Goal: Task Accomplishment & Management: Use online tool/utility

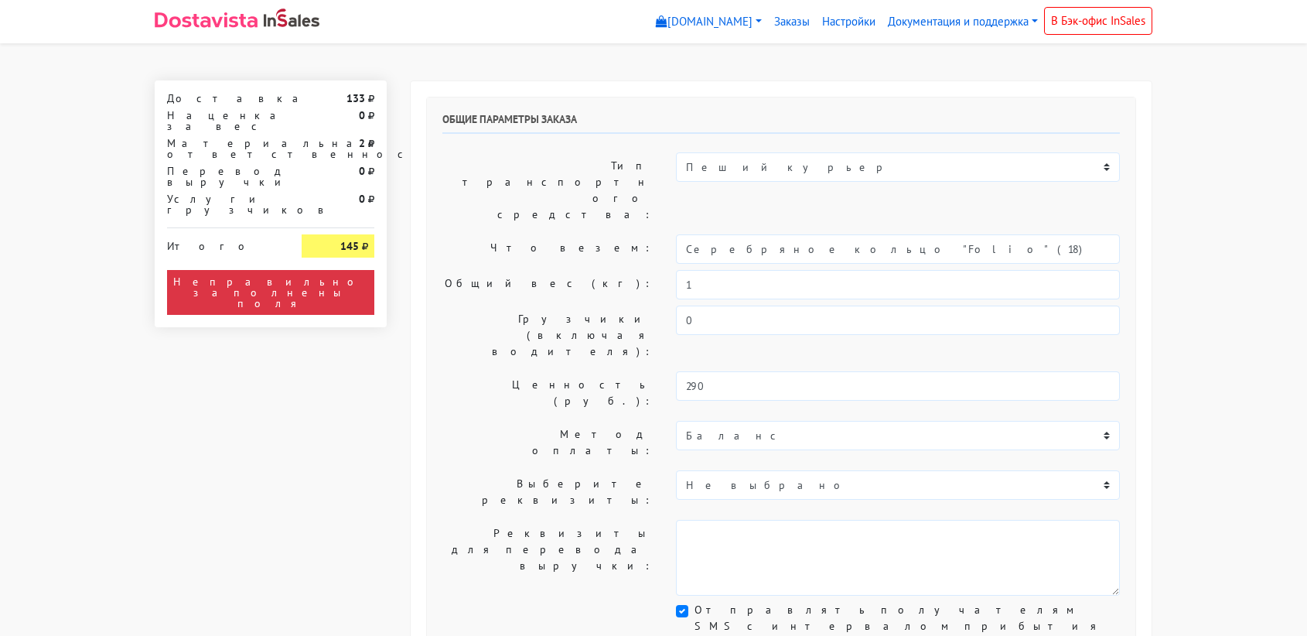
select select "11:00"
select select "21:00"
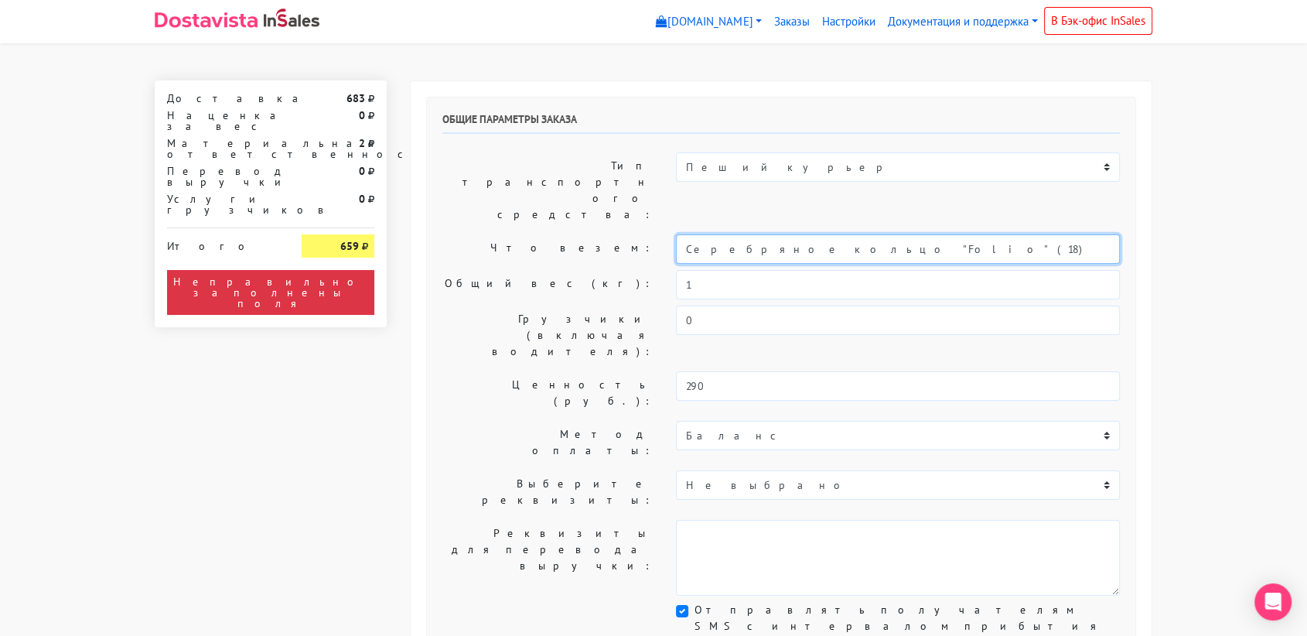
click at [812, 234] on input "Серебряное кольцо "Folio" (18)" at bounding box center [898, 248] width 444 height 29
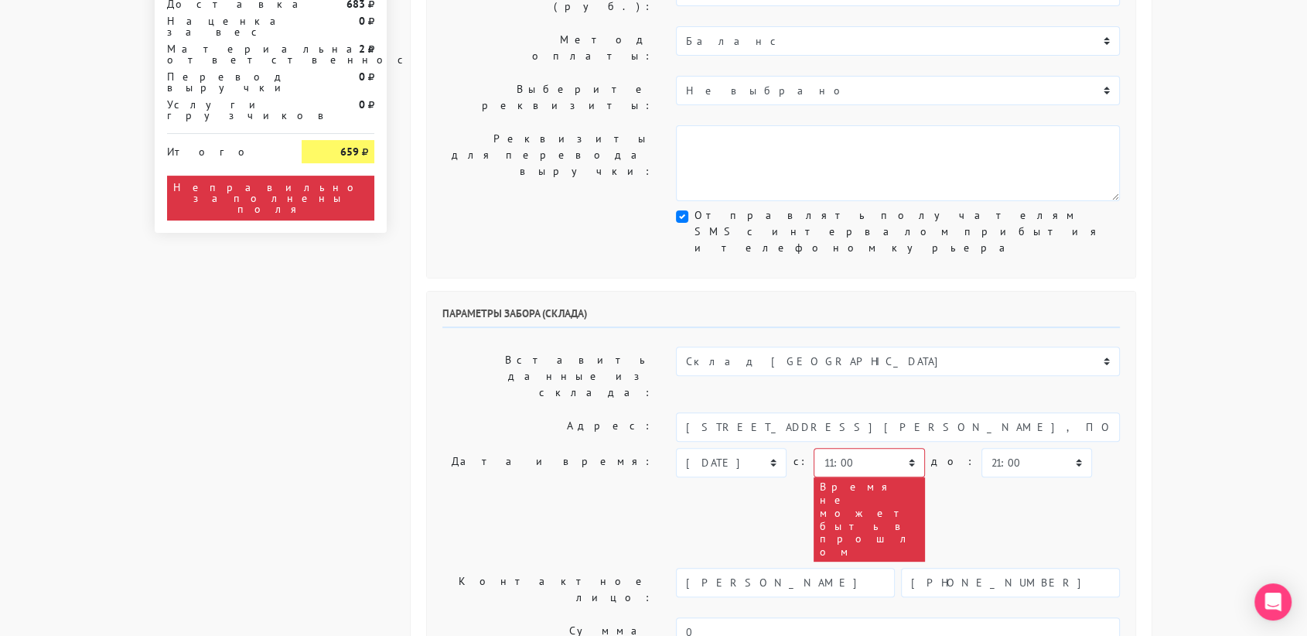
scroll to position [395, 0]
type input "украшение"
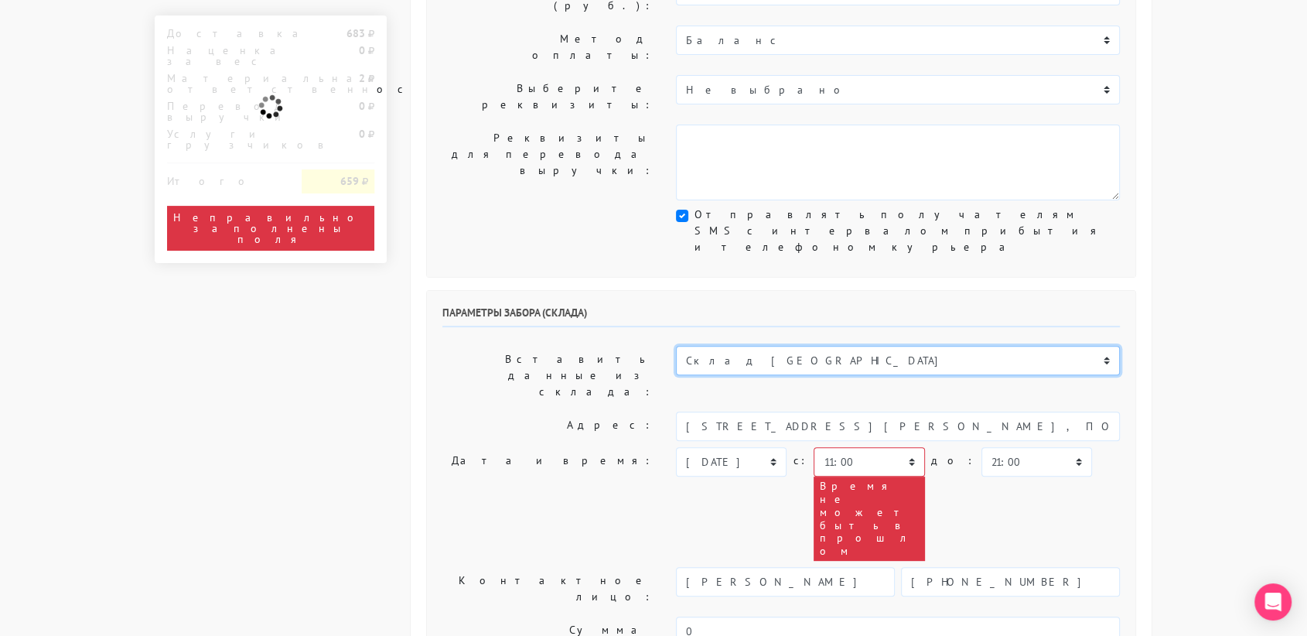
click at [815, 346] on select "Склад [GEOGRAPHIC_DATA] Склад [GEOGRAPHIC_DATA] [GEOGRAPHIC_DATA][PERSON_NAME] …" at bounding box center [898, 360] width 444 height 29
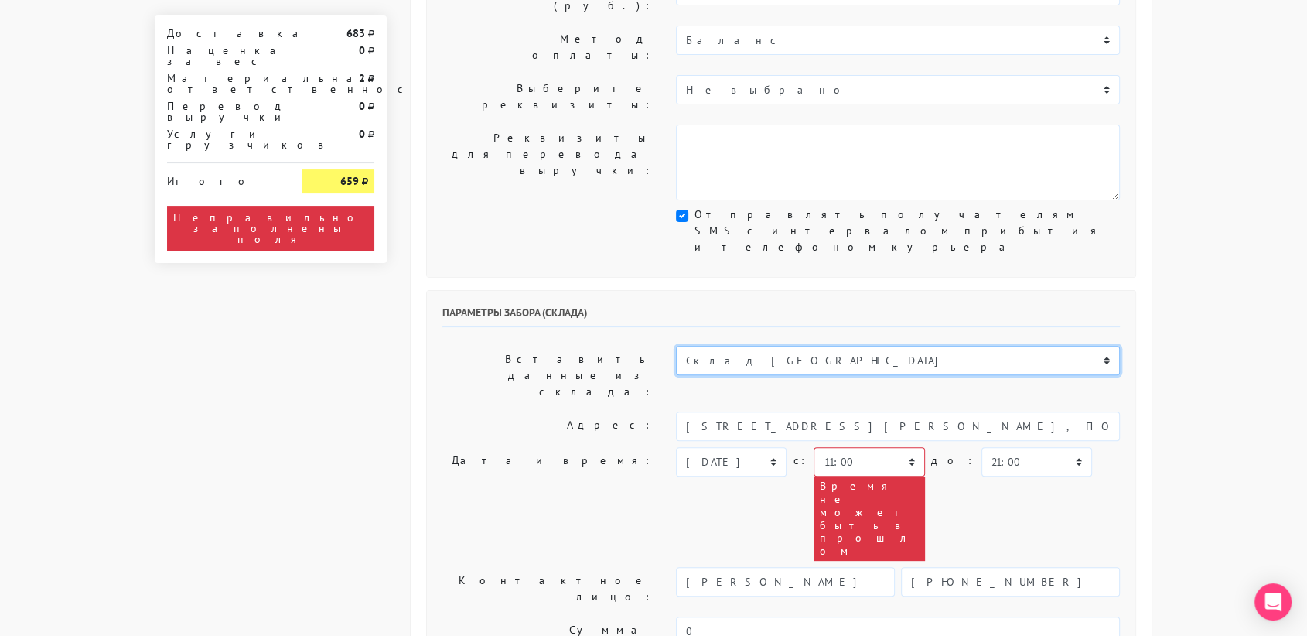
select select "1019"
click at [676, 346] on select "Склад [GEOGRAPHIC_DATA] Склад [GEOGRAPHIC_DATA] [GEOGRAPHIC_DATA][PERSON_NAME] …" at bounding box center [898, 360] width 444 height 29
type input "[STREET_ADDRESS][PERSON_NAME]"
type input "89251806702"
type textarea "Магазин серебряных украшений SBLESKOM (вход со стороны [GEOGRAPHIC_DATA])"
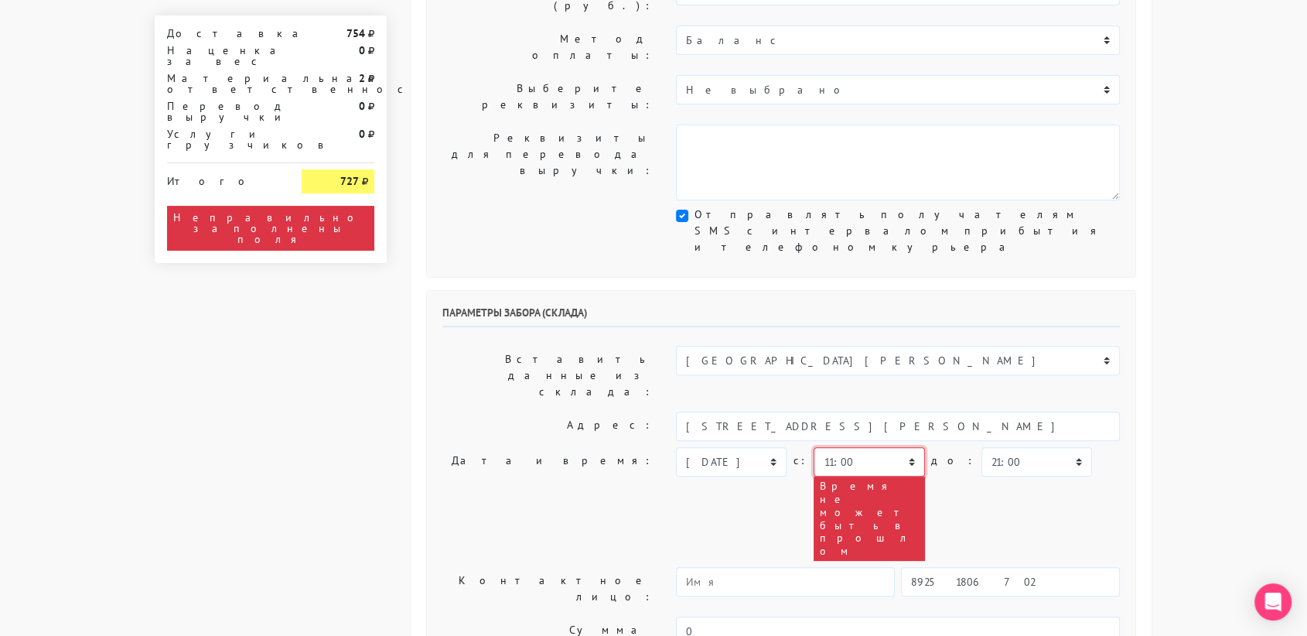
click at [903, 447] on select "00:00 00:30 01:00 01:30 02:00 02:30 03:00 03:30 04:00 04:30 05:00 05:30 06:00 0…" at bounding box center [868, 461] width 111 height 29
select select "12:30"
click at [813, 447] on select "00:00 00:30 01:00 01:30 02:00 02:30 03:00 03:30 04:00 04:30 05:00 05:30 06:00 0…" at bounding box center [868, 461] width 111 height 29
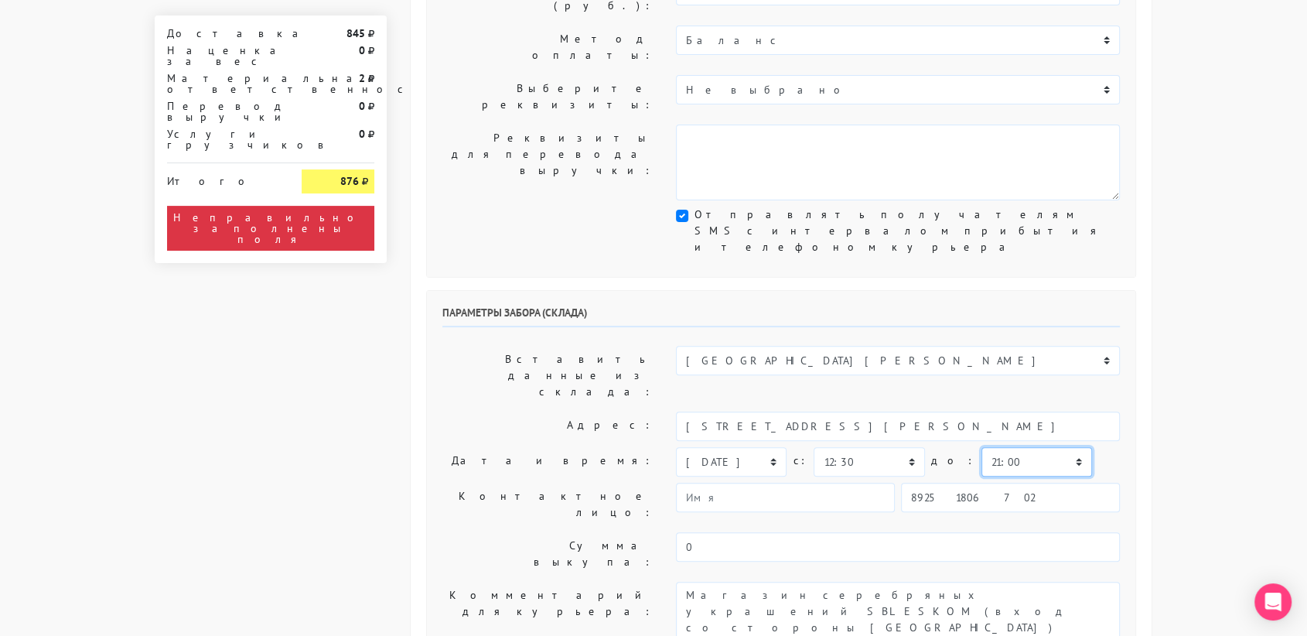
click at [995, 447] on select "00:00 00:30 01:00 01:30 02:00 02:30 03:00 03:30 04:00 04:30 05:00 05:30 06:00 0…" at bounding box center [1036, 461] width 111 height 29
select select "13:00"
click at [981, 447] on select "00:00 00:30 01:00 01:30 02:00 02:30 03:00 03:30 04:00 04:30 05:00 05:30 06:00 0…" at bounding box center [1036, 461] width 111 height 29
click at [993, 482] on input "89251806702" at bounding box center [1010, 496] width 219 height 29
type input "9234448187"
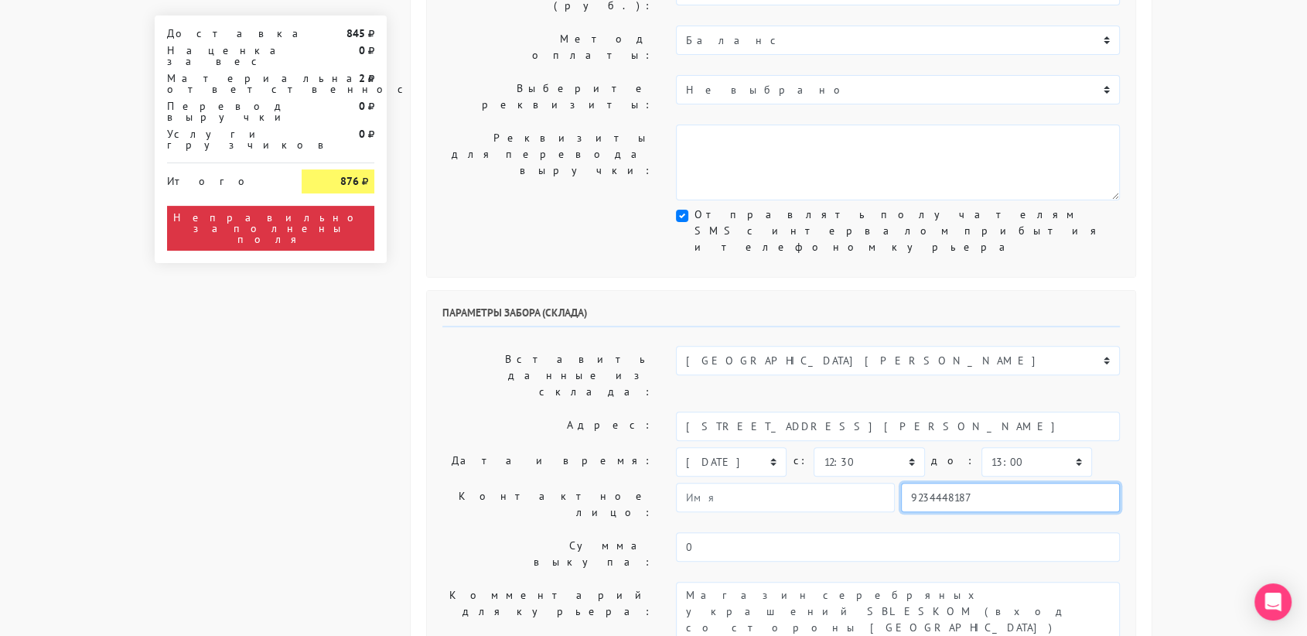
type input "[PERSON_NAME]"
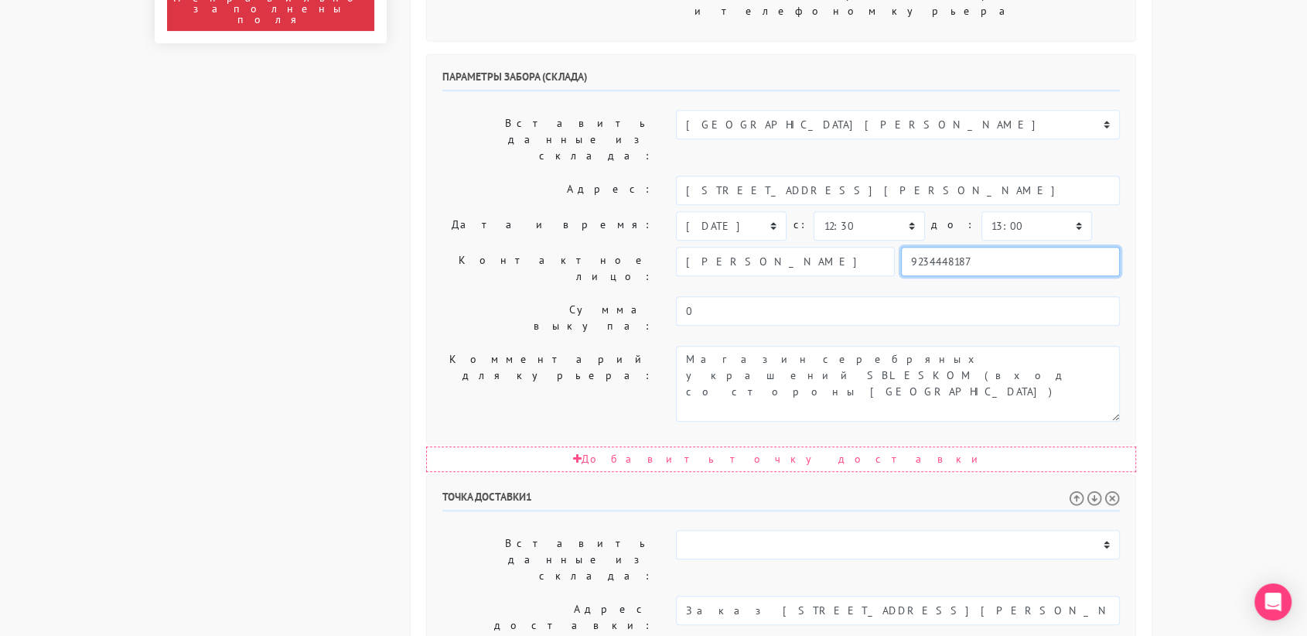
scroll to position [639, 0]
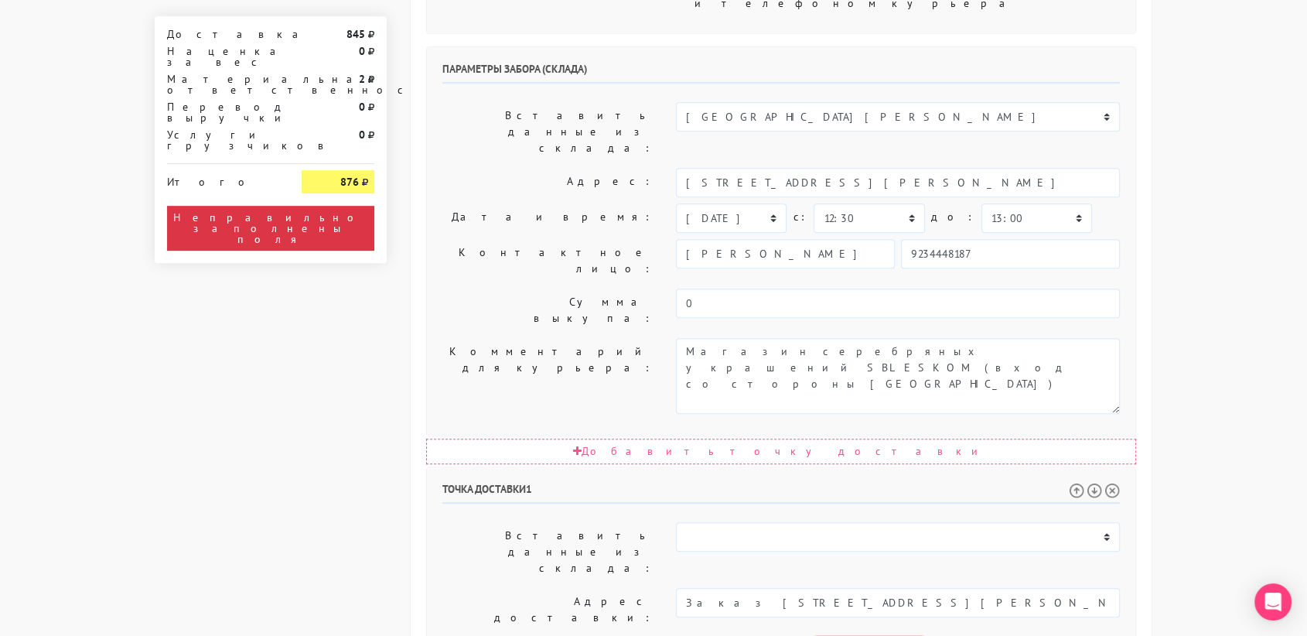
select select "13:00"
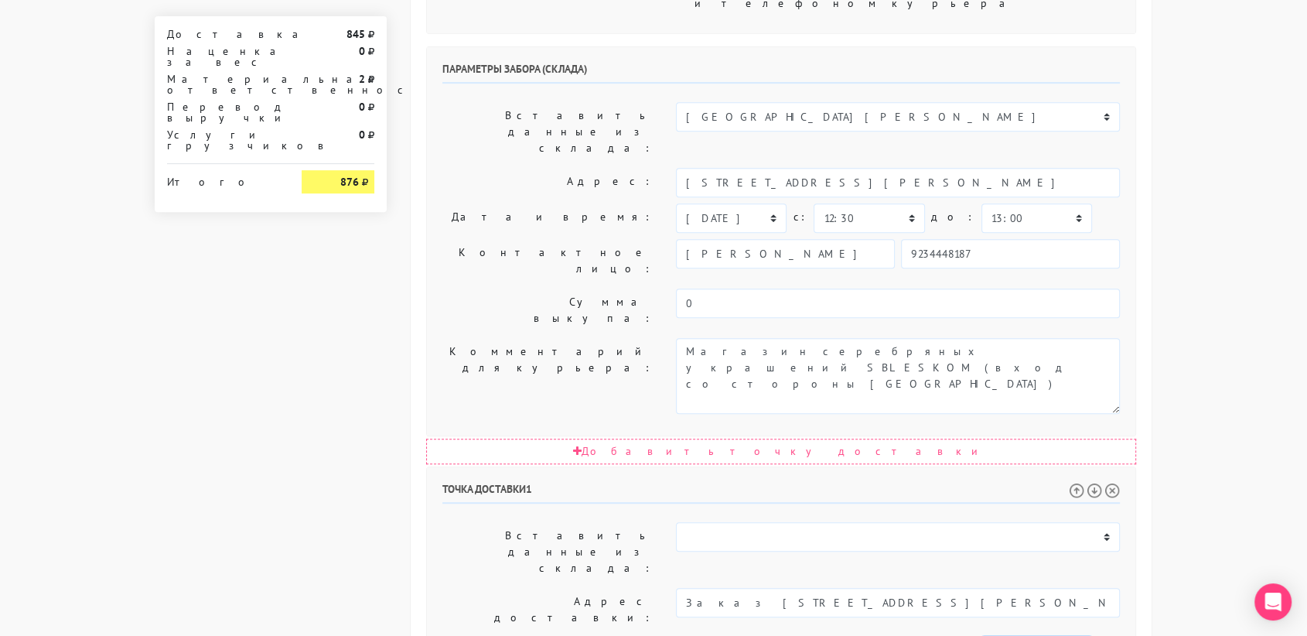
select select "15:00"
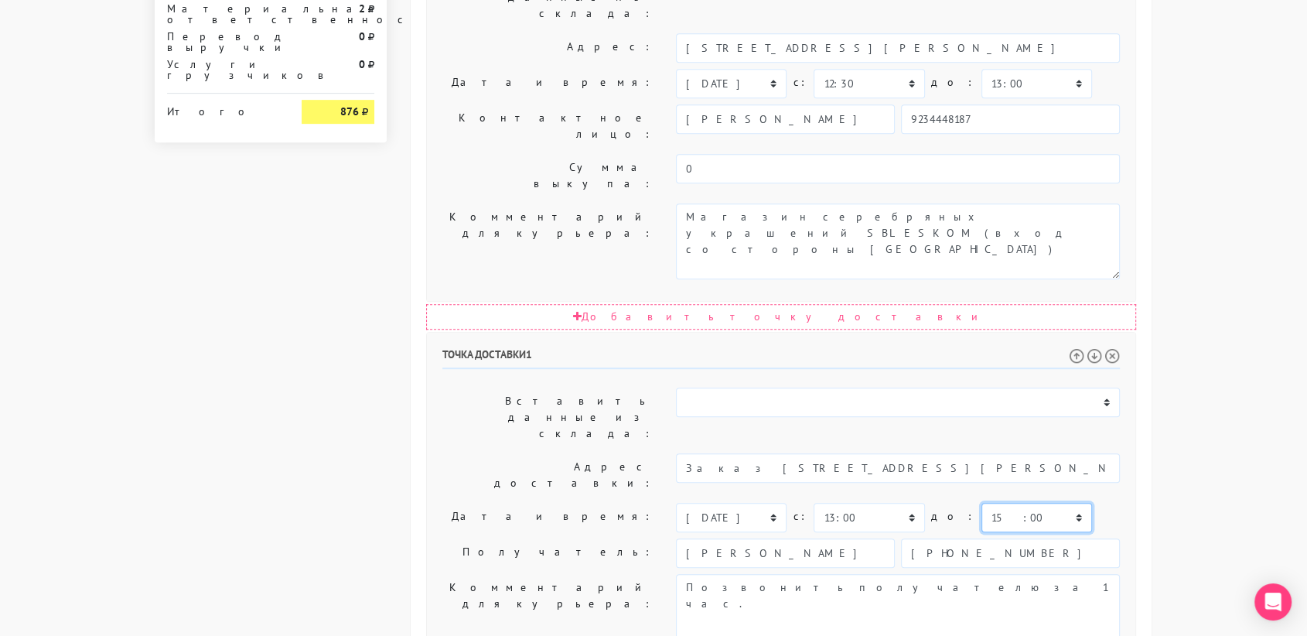
scroll to position [788, 0]
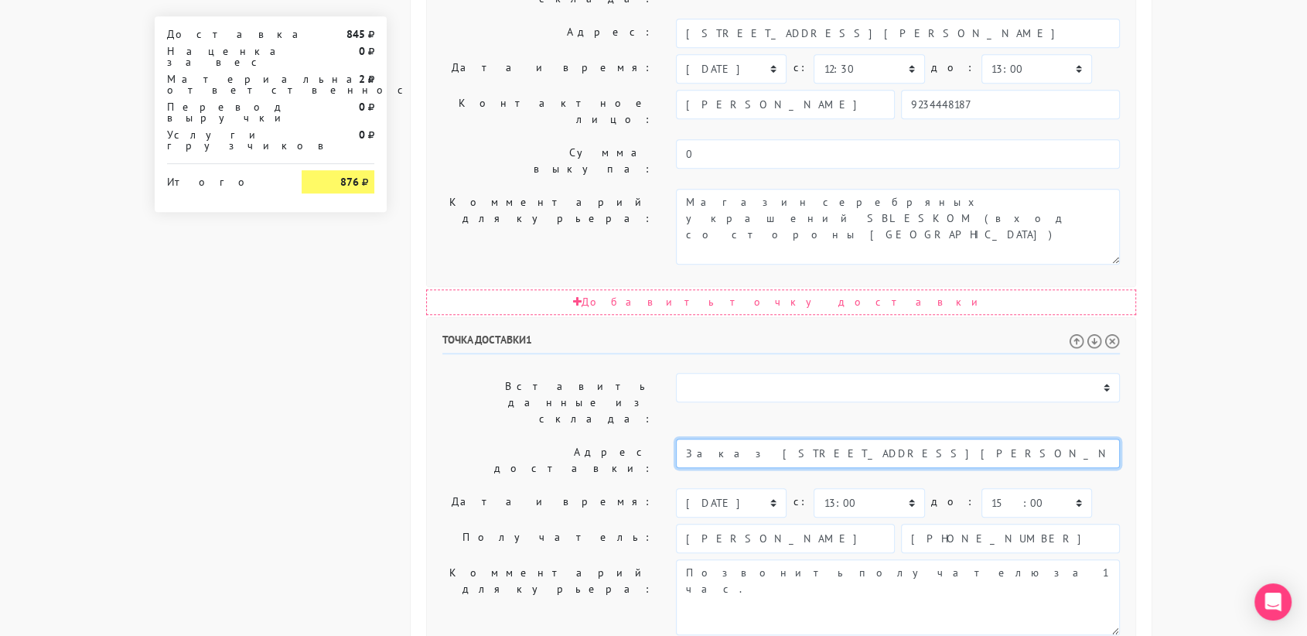
drag, startPoint x: 1078, startPoint y: 213, endPoint x: 898, endPoint y: 208, distance: 180.2
click at [898, 438] on input "Заказ [STREET_ADDRESS][PERSON_NAME], подъезд 2, домофон 59" at bounding box center [898, 452] width 444 height 29
click at [750, 438] on input "Заказ [STREET_ADDRESS][PERSON_NAME]" at bounding box center [898, 452] width 444 height 29
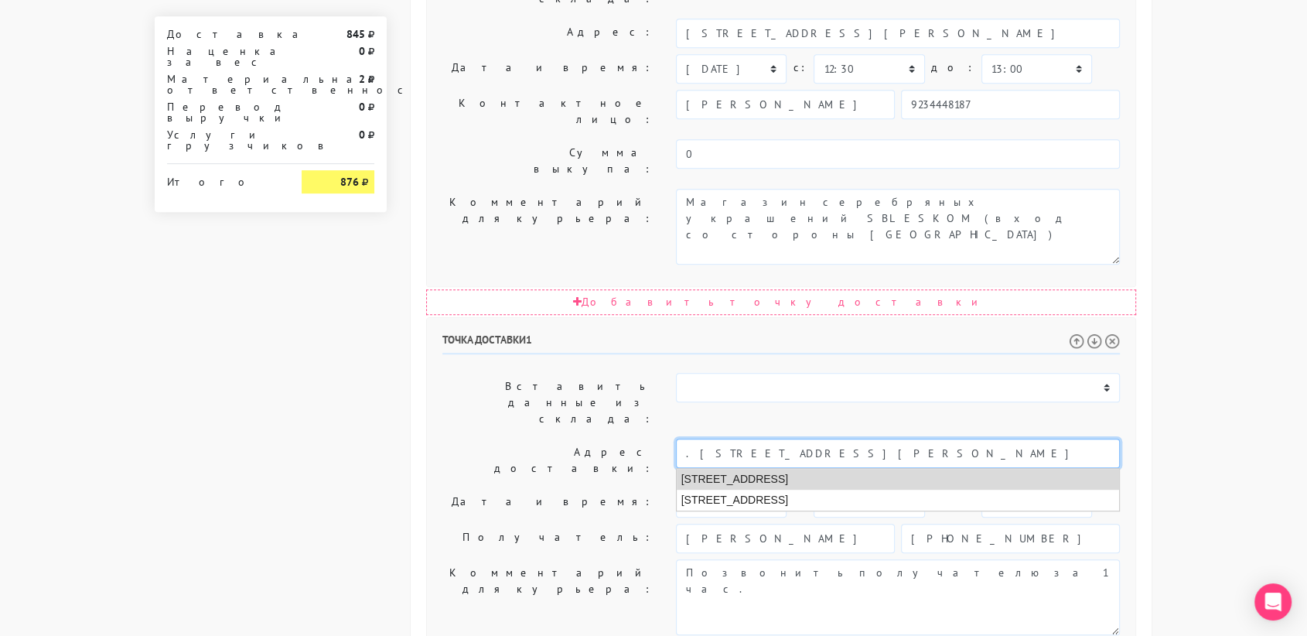
click at [771, 469] on li "[STREET_ADDRESS]" at bounding box center [897, 479] width 443 height 21
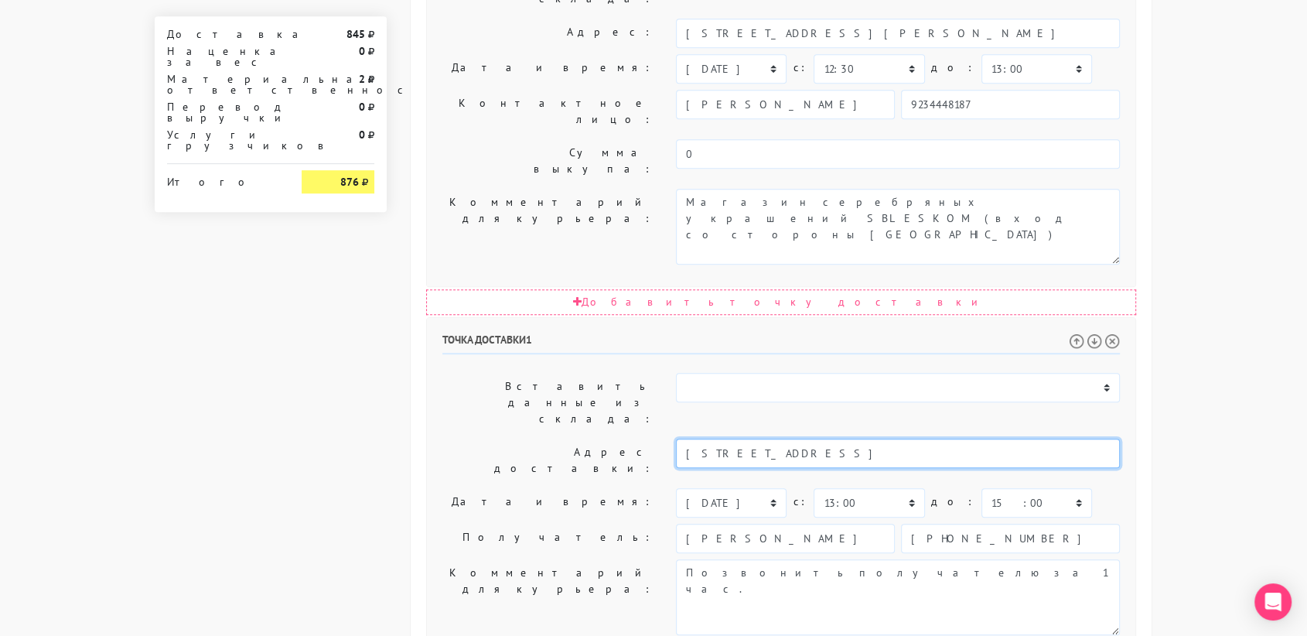
type input "[STREET_ADDRESS]"
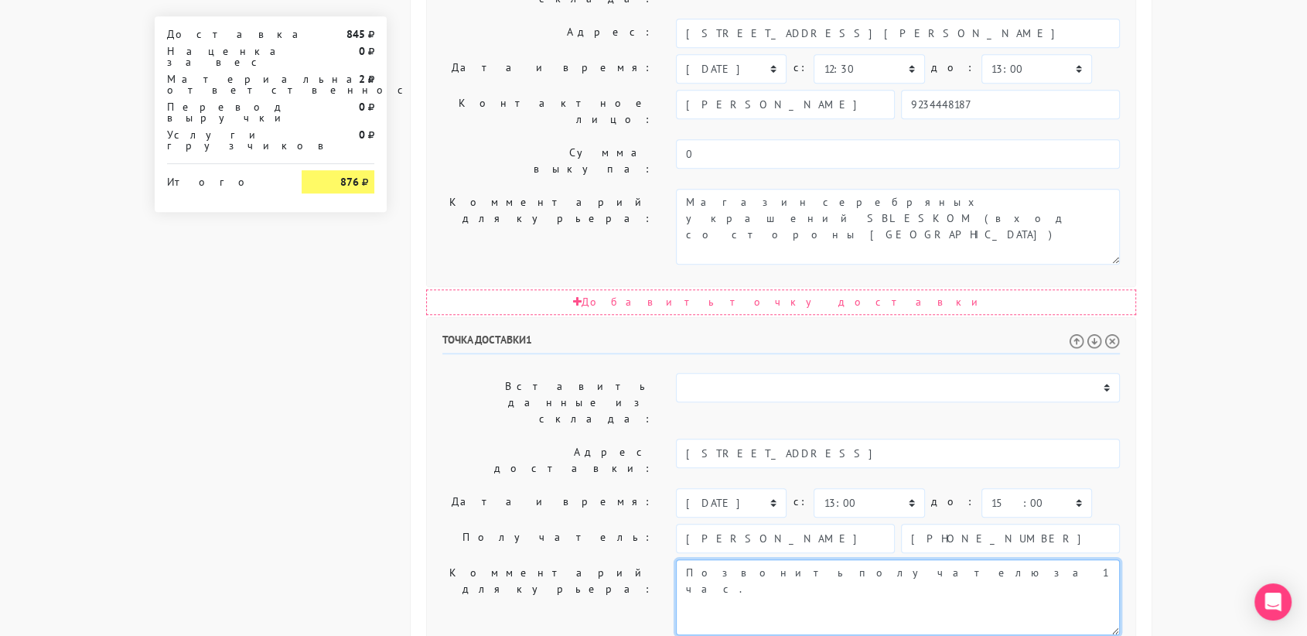
click at [886, 559] on textarea "Позвонить получателю за 1 час." at bounding box center [898, 597] width 444 height 76
paste textarea "кв 59, этаж 7, подъезд 2, домофон 59"
type textarea "Позвонить получателю за 1 час. кв 59, этаж 7, подъезд 2, домофон 59"
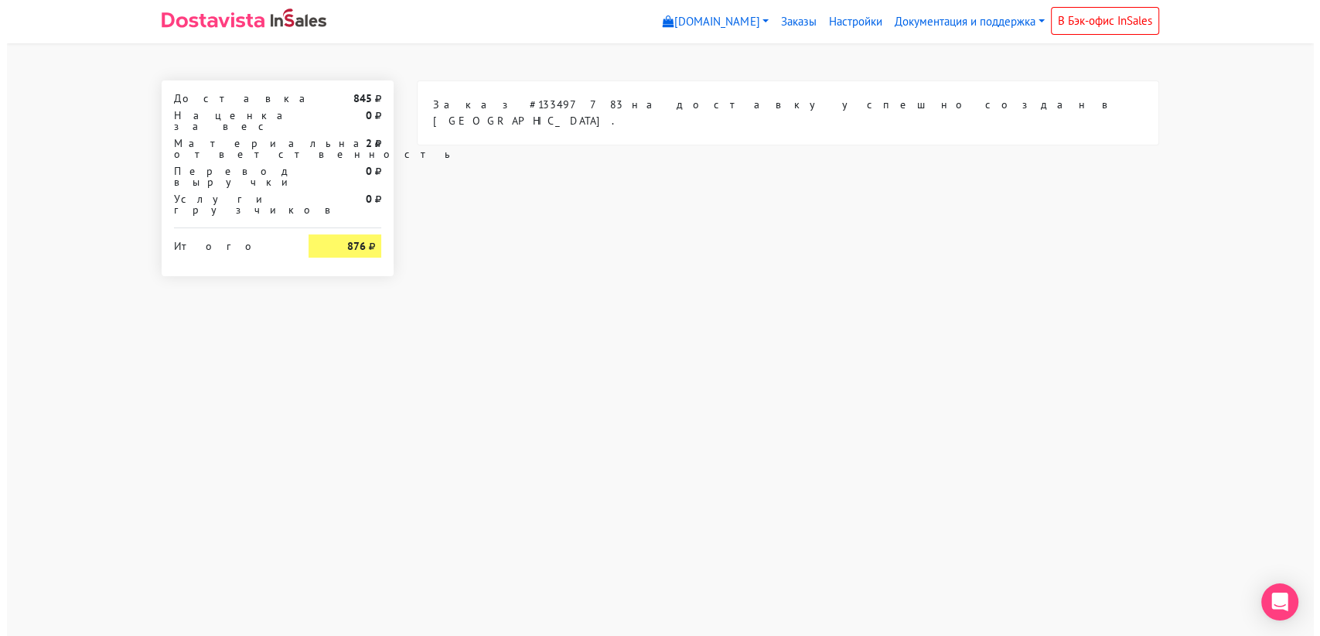
scroll to position [0, 0]
